Goal: Task Accomplishment & Management: Use online tool/utility

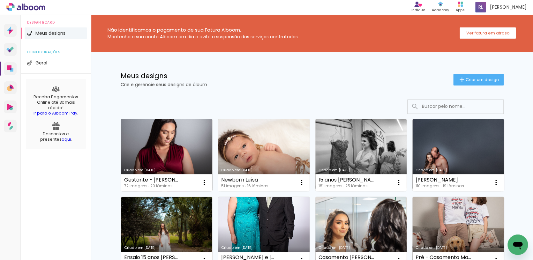
click at [185, 170] on div "Criado em [DATE]" at bounding box center [166, 171] width 85 height 4
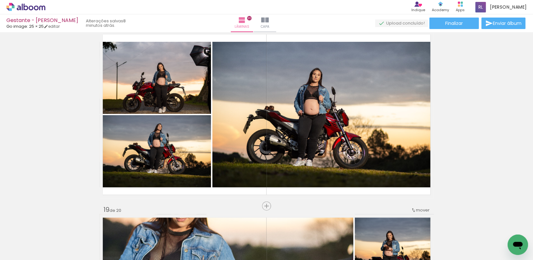
scroll to position [2153, 0]
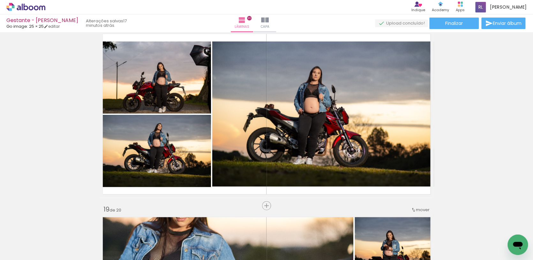
scroll to position [2153, 0]
